Goal: Transaction & Acquisition: Subscribe to service/newsletter

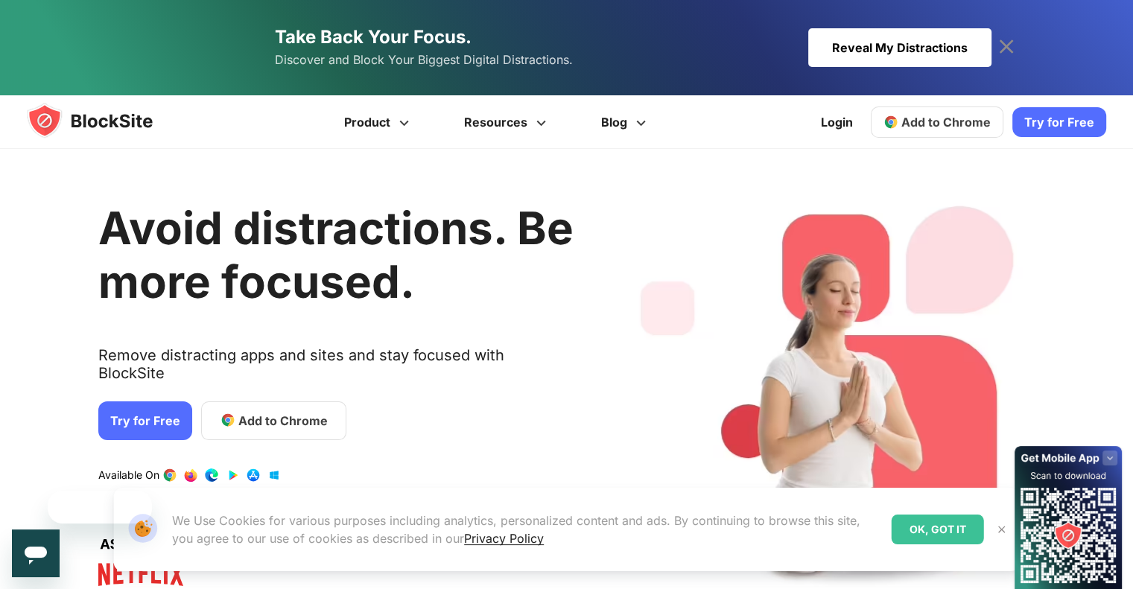
click at [1059, 23] on div "Take Back Your Focus. Discover and Block Your Biggest Digital Distractions. Rev…" at bounding box center [566, 47] width 1133 height 95
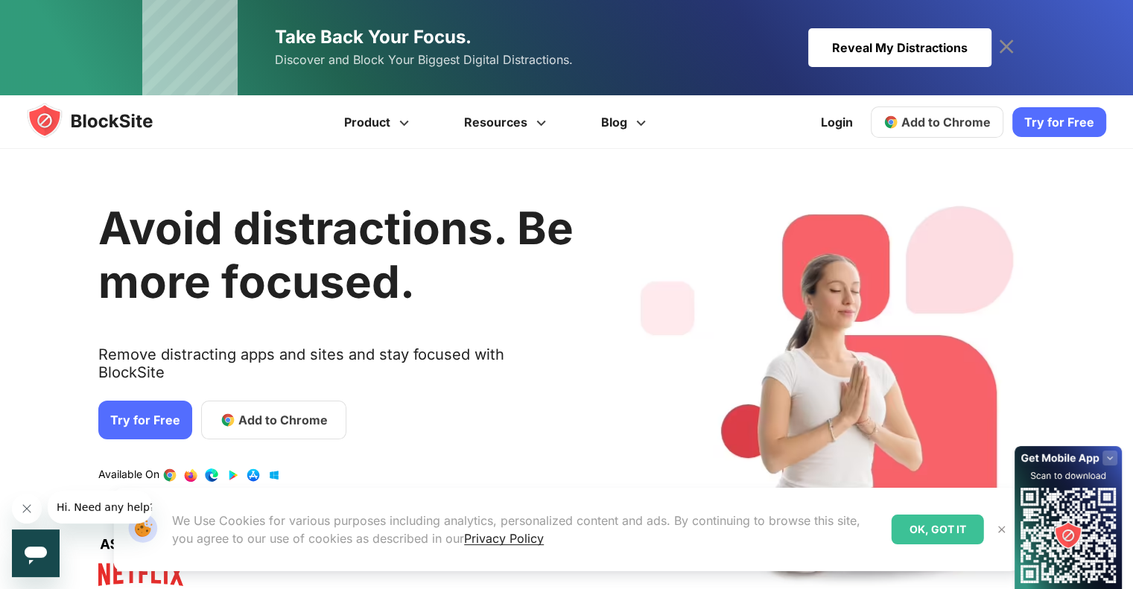
click at [1002, 42] on icon at bounding box center [1006, 46] width 14 height 14
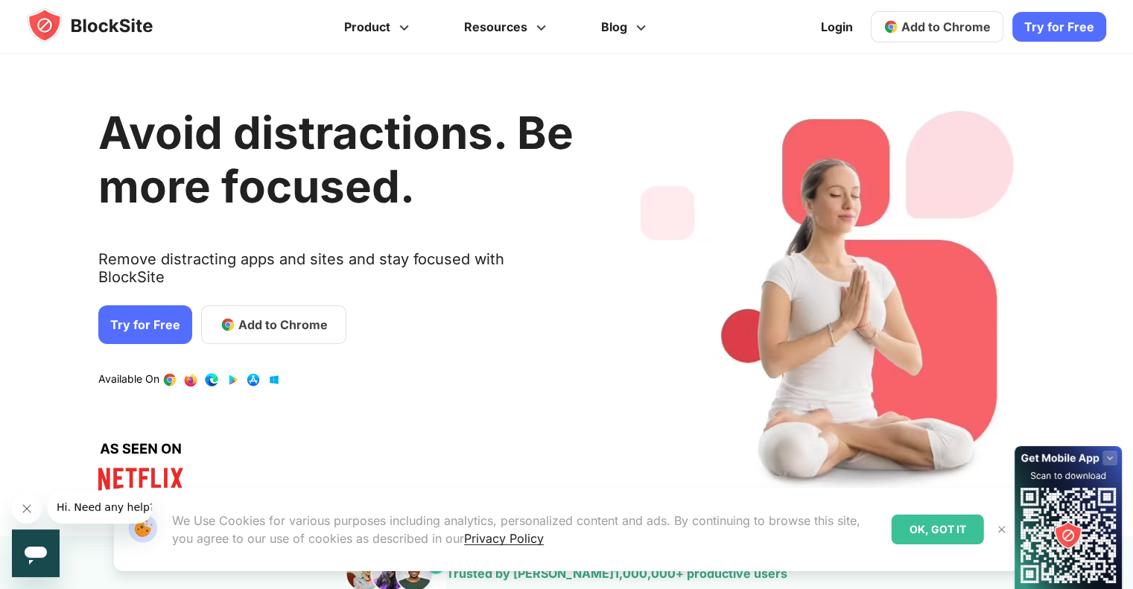
click at [1070, 27] on link "Try for Free" at bounding box center [1059, 27] width 94 height 30
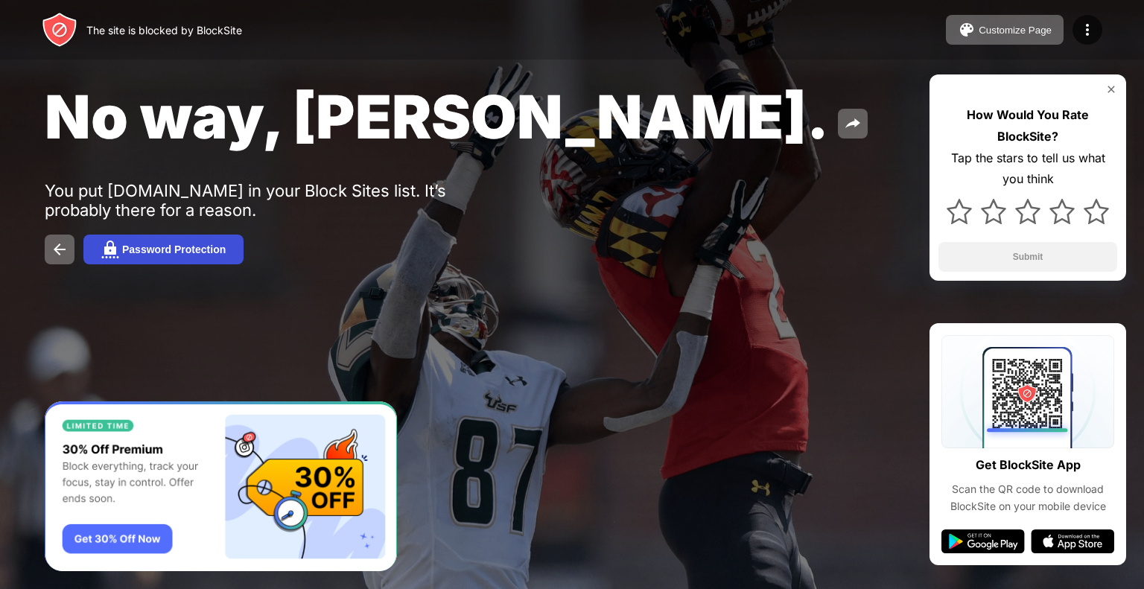
click at [152, 247] on div "Password Protection" at bounding box center [174, 250] width 104 height 12
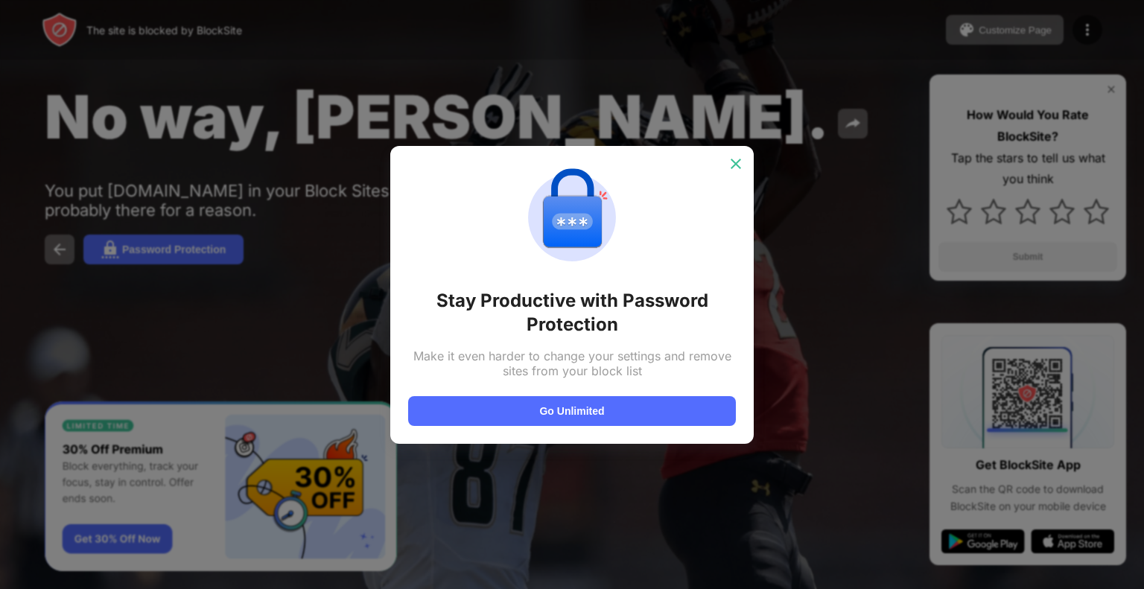
click at [739, 165] on img at bounding box center [736, 163] width 15 height 15
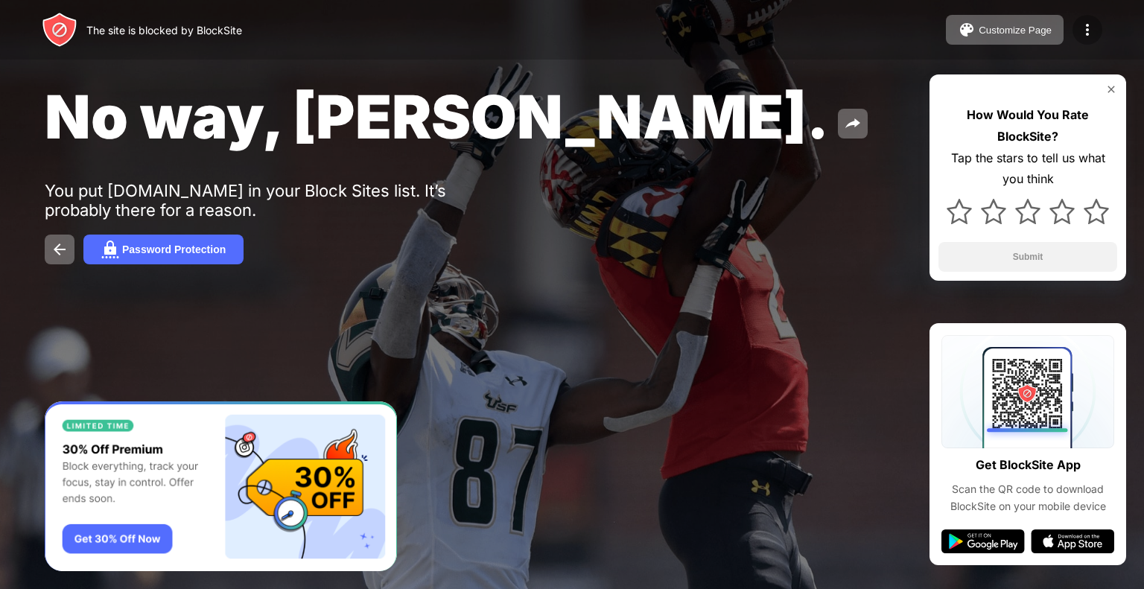
click at [1084, 30] on img at bounding box center [1088, 30] width 18 height 18
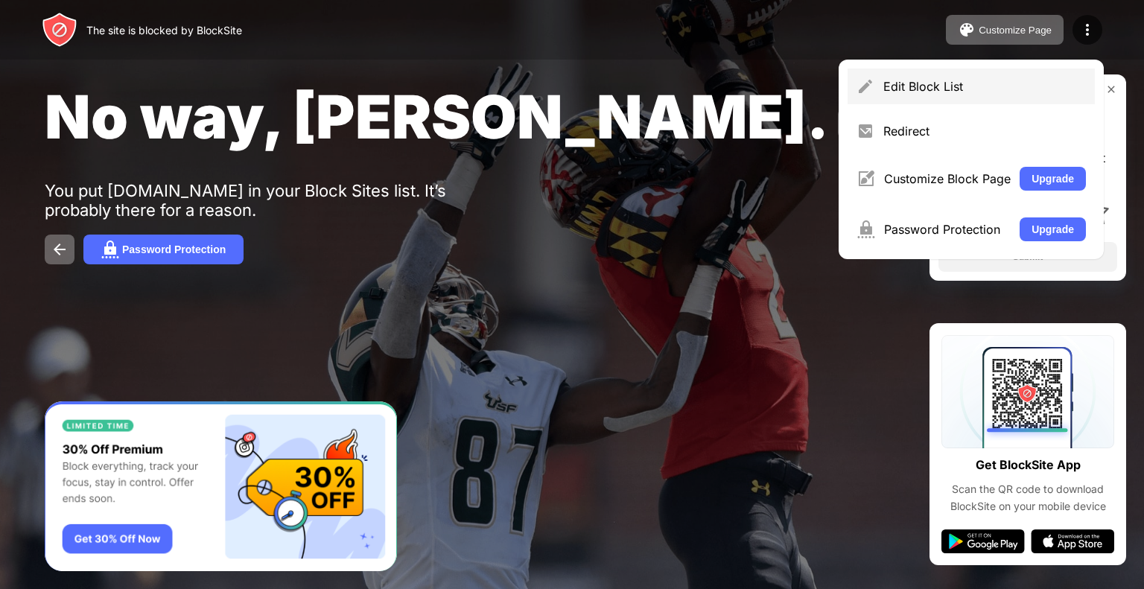
click at [965, 89] on div "Edit Block List" at bounding box center [985, 86] width 203 height 15
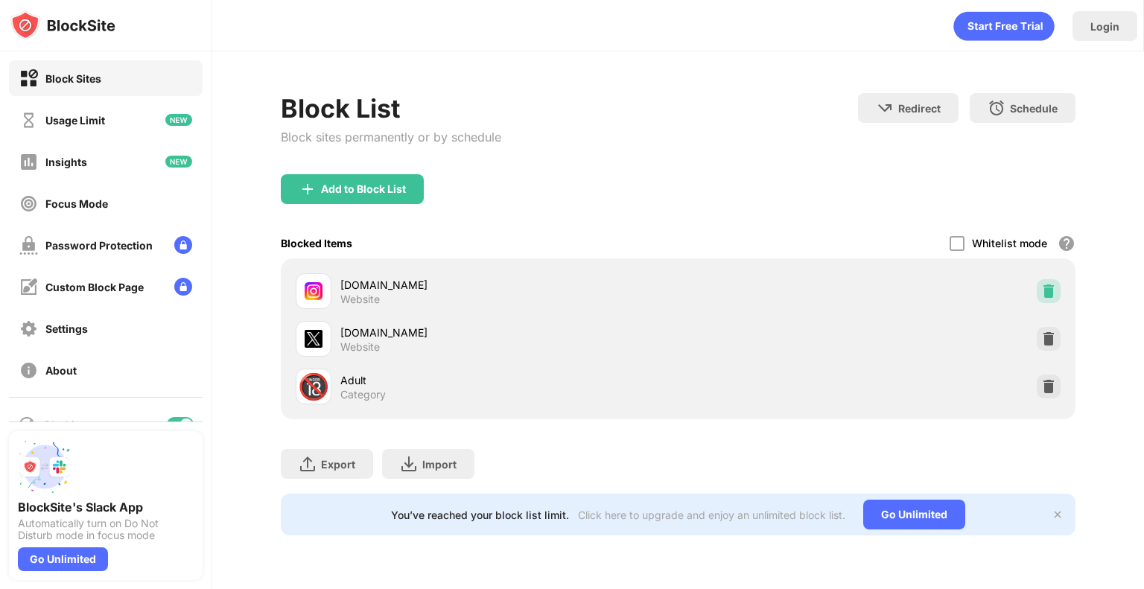
click at [1050, 285] on img at bounding box center [1048, 291] width 15 height 15
